Goal: Information Seeking & Learning: Learn about a topic

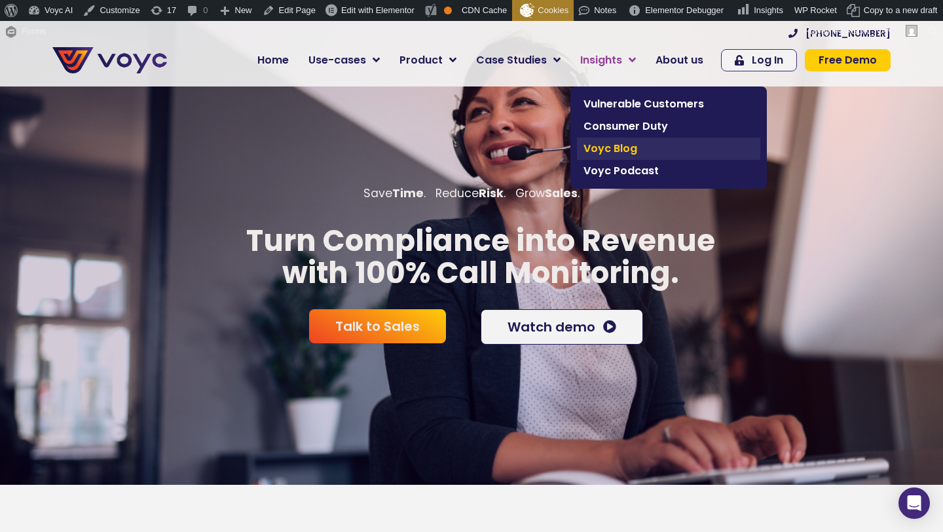
click at [603, 153] on span "Voyc Blog" at bounding box center [669, 149] width 170 height 16
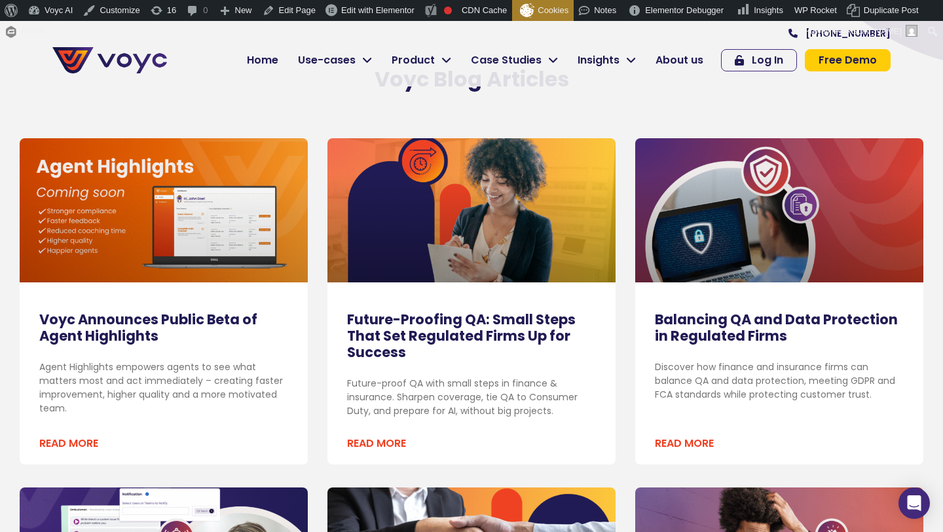
scroll to position [216, 0]
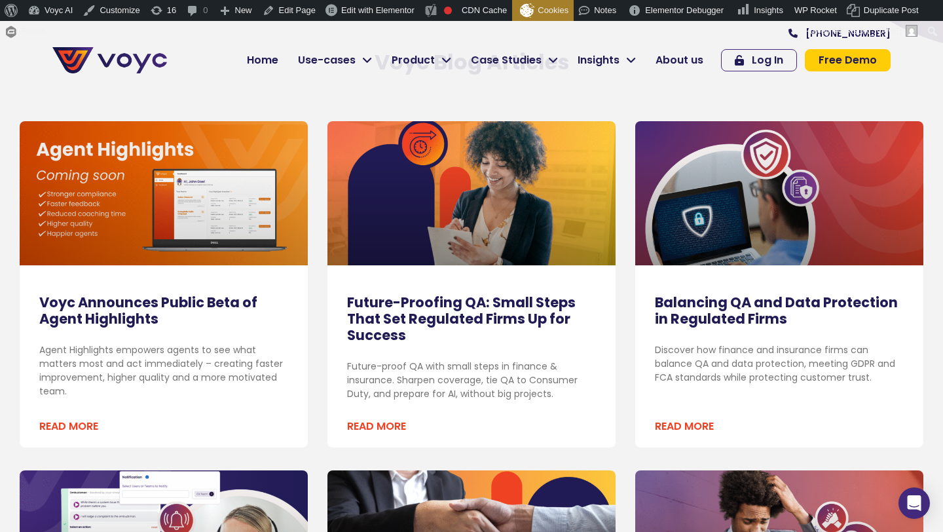
click at [146, 301] on link "Voyc Announces Public Beta of Agent Highlights" at bounding box center [148, 310] width 218 height 35
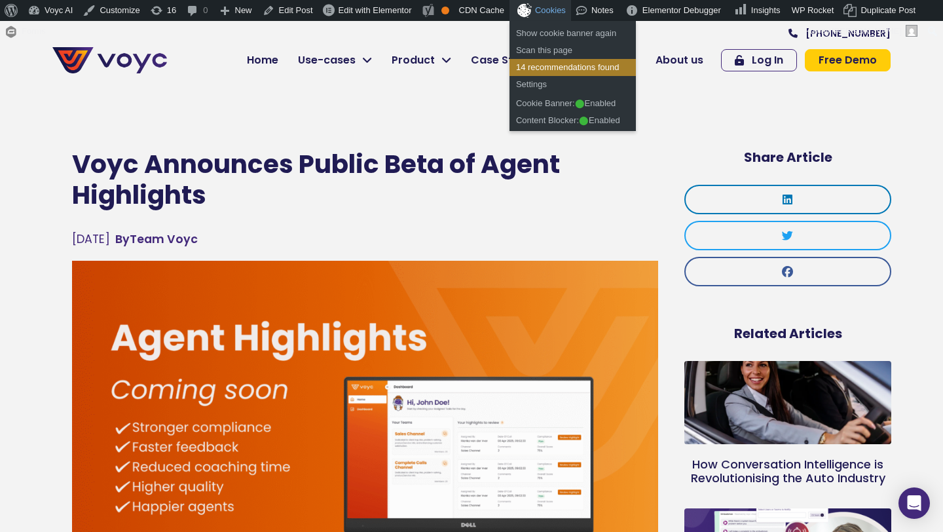
drag, startPoint x: 186, startPoint y: 324, endPoint x: 536, endPoint y: 20, distance: 464.3
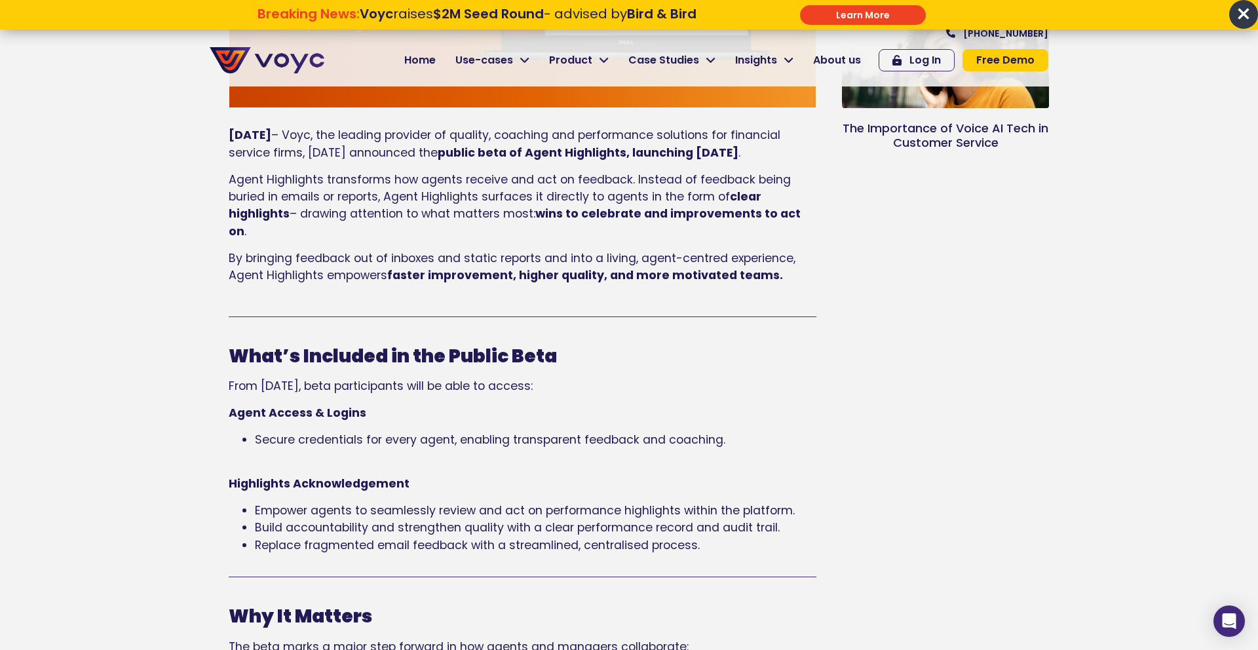
scroll to position [461, 0]
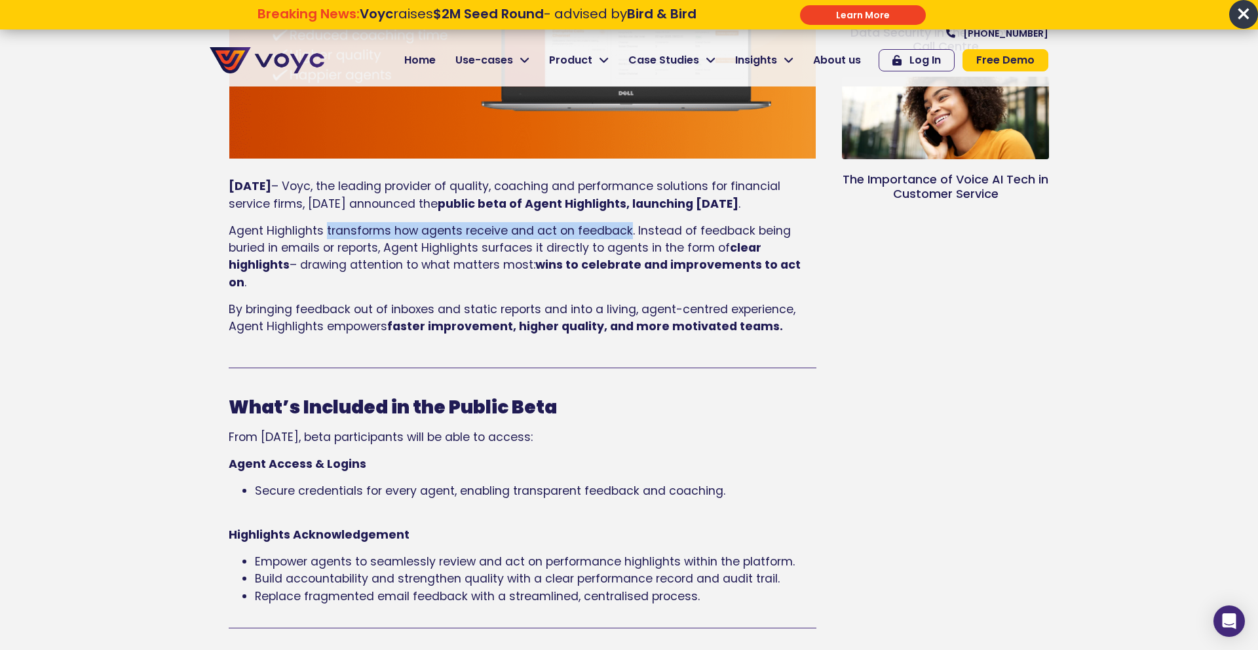
drag, startPoint x: 326, startPoint y: 248, endPoint x: 628, endPoint y: 245, distance: 302.0
click at [628, 245] on span "Agent Highlights transforms how agents receive and act on feedback. Instead of …" at bounding box center [510, 239] width 562 height 33
copy span "transforms how agents receive and act on feedback"
